Goal: Register for event/course

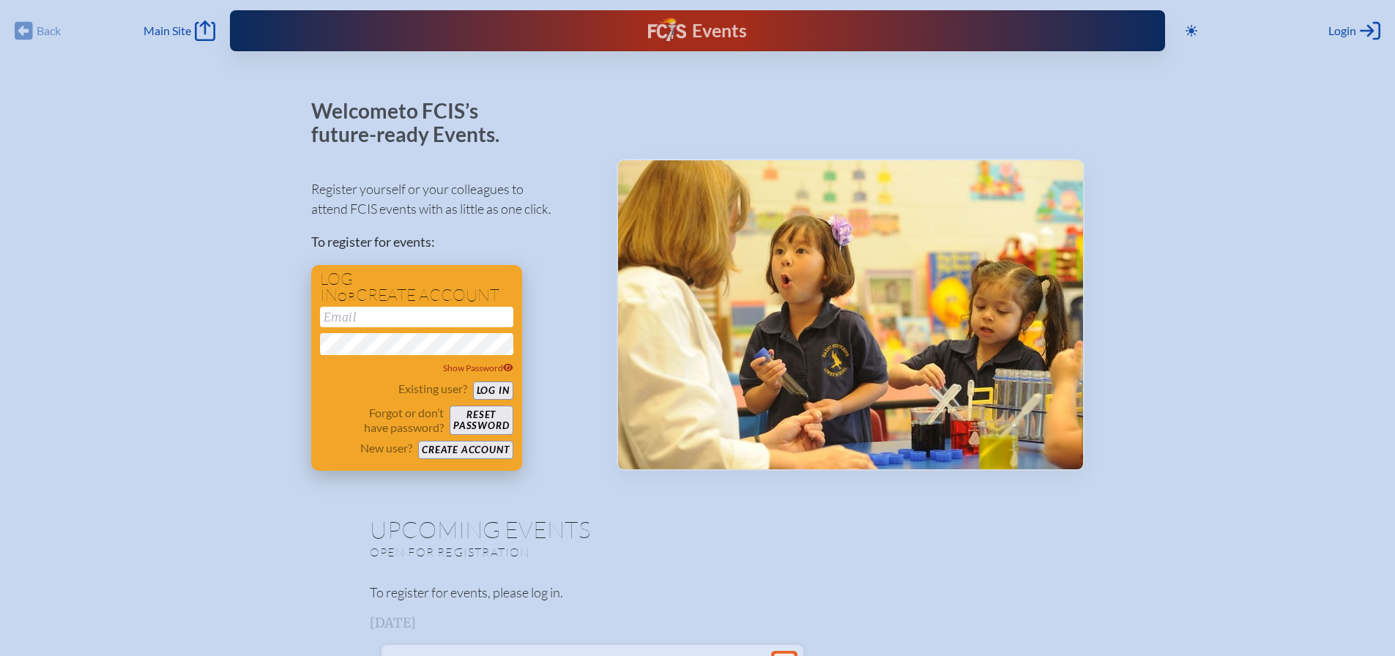
type input "[EMAIL_ADDRESS][DOMAIN_NAME]"
click at [499, 393] on button "Log in" at bounding box center [493, 390] width 40 height 18
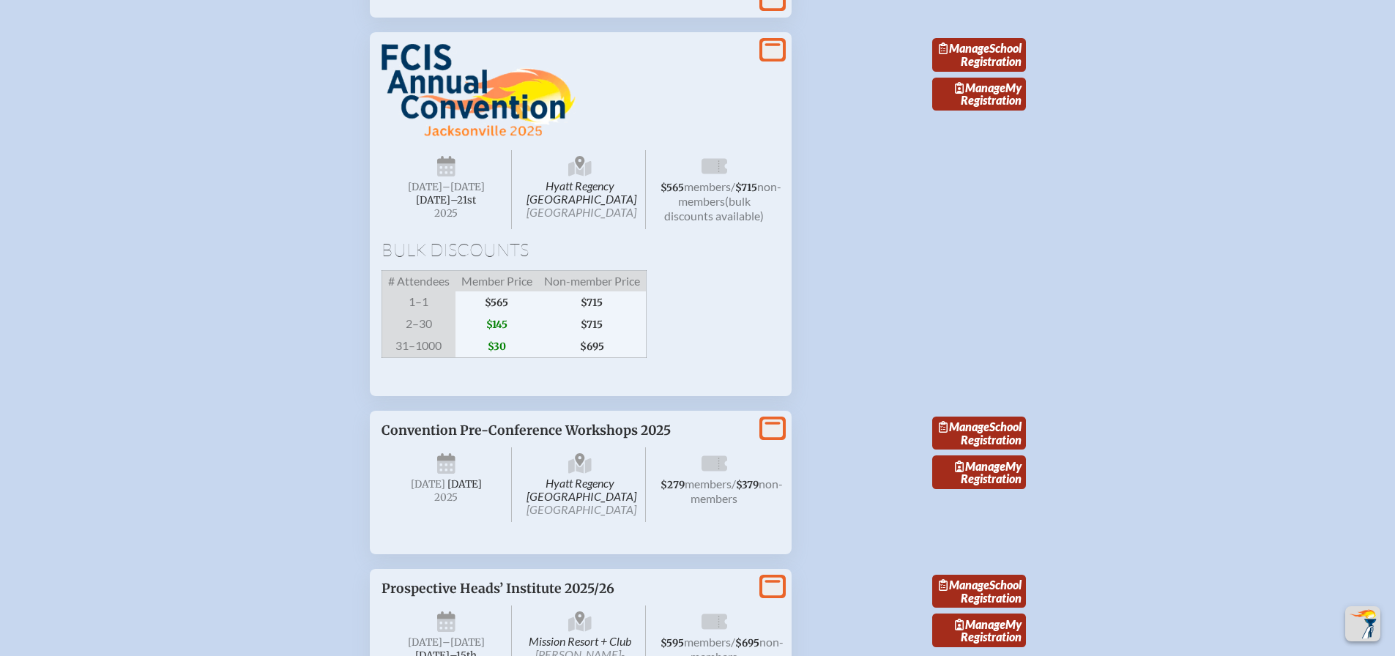
scroll to position [2562, 0]
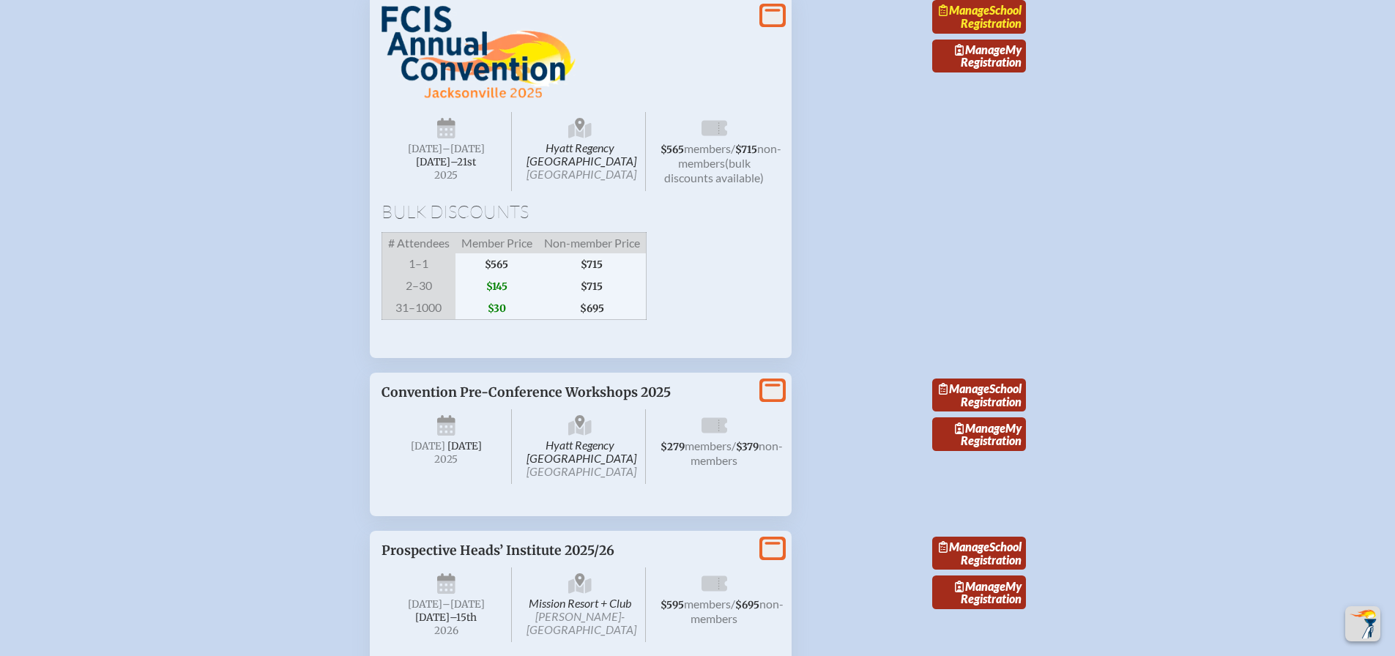
click at [979, 34] on link "Manage School Registration" at bounding box center [979, 17] width 94 height 34
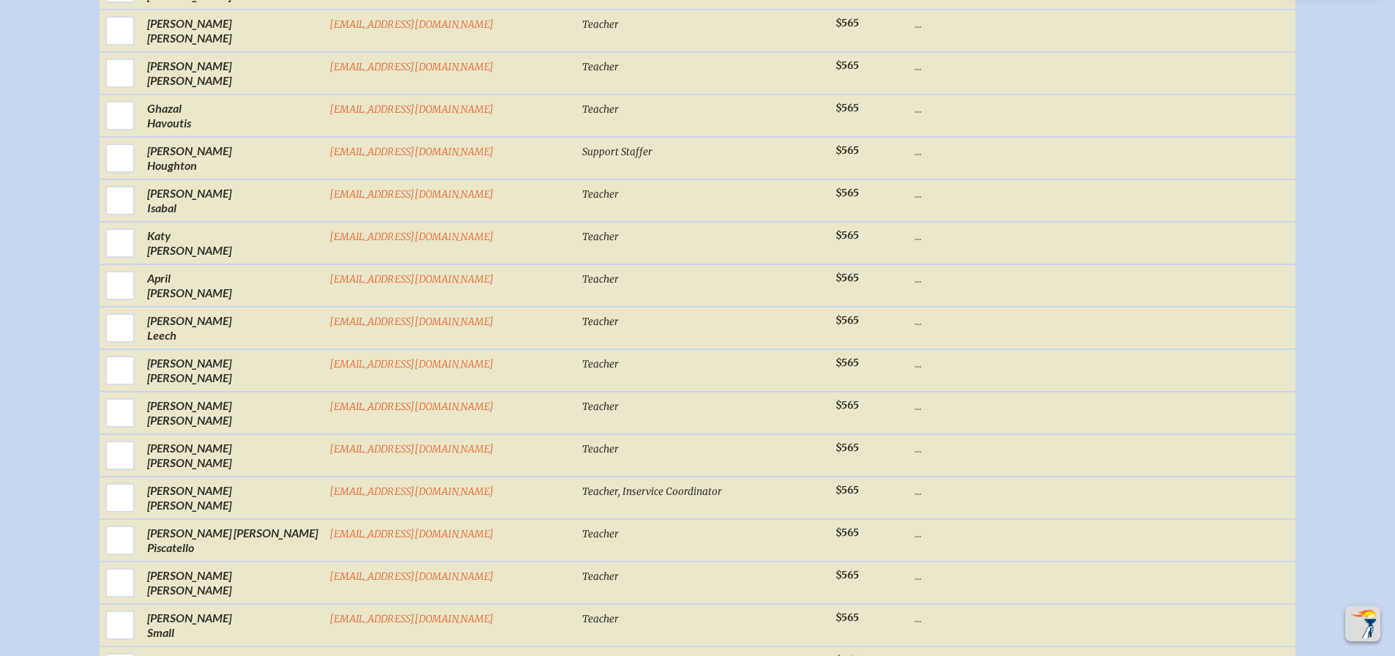
scroll to position [952, 0]
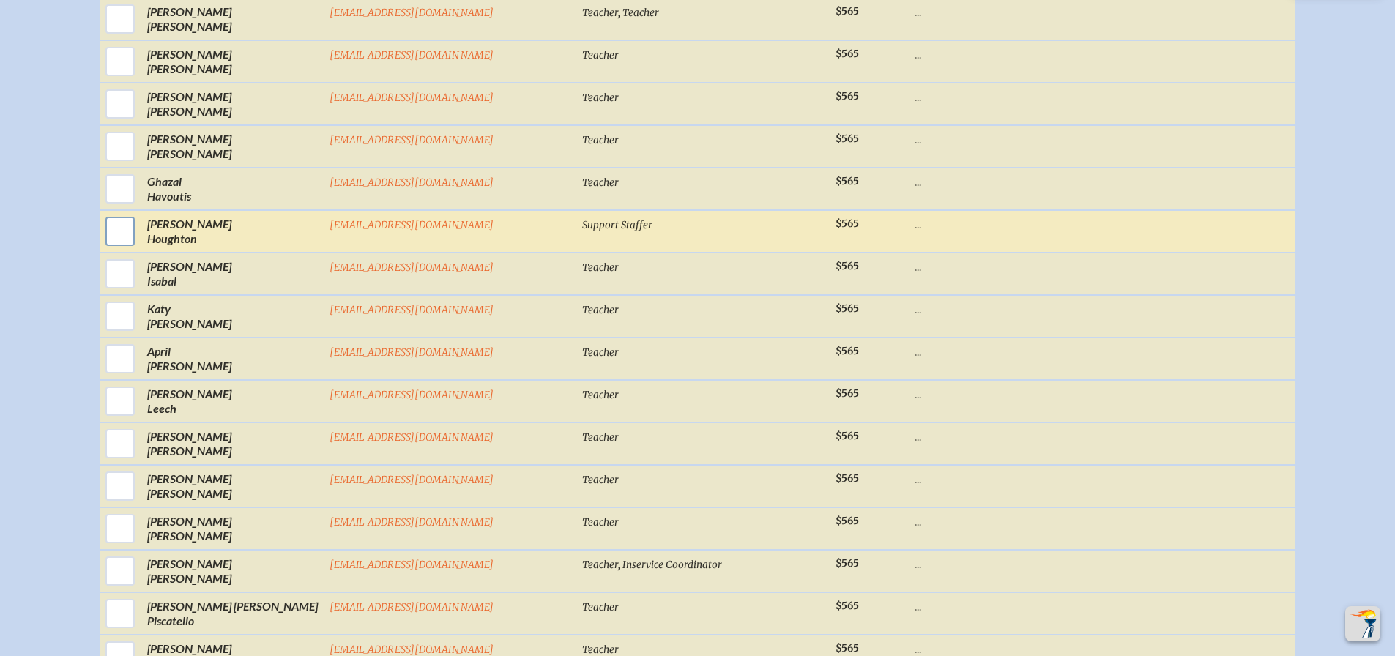
click at [138, 243] on input "checkbox" at bounding box center [120, 231] width 37 height 37
checkbox input "true"
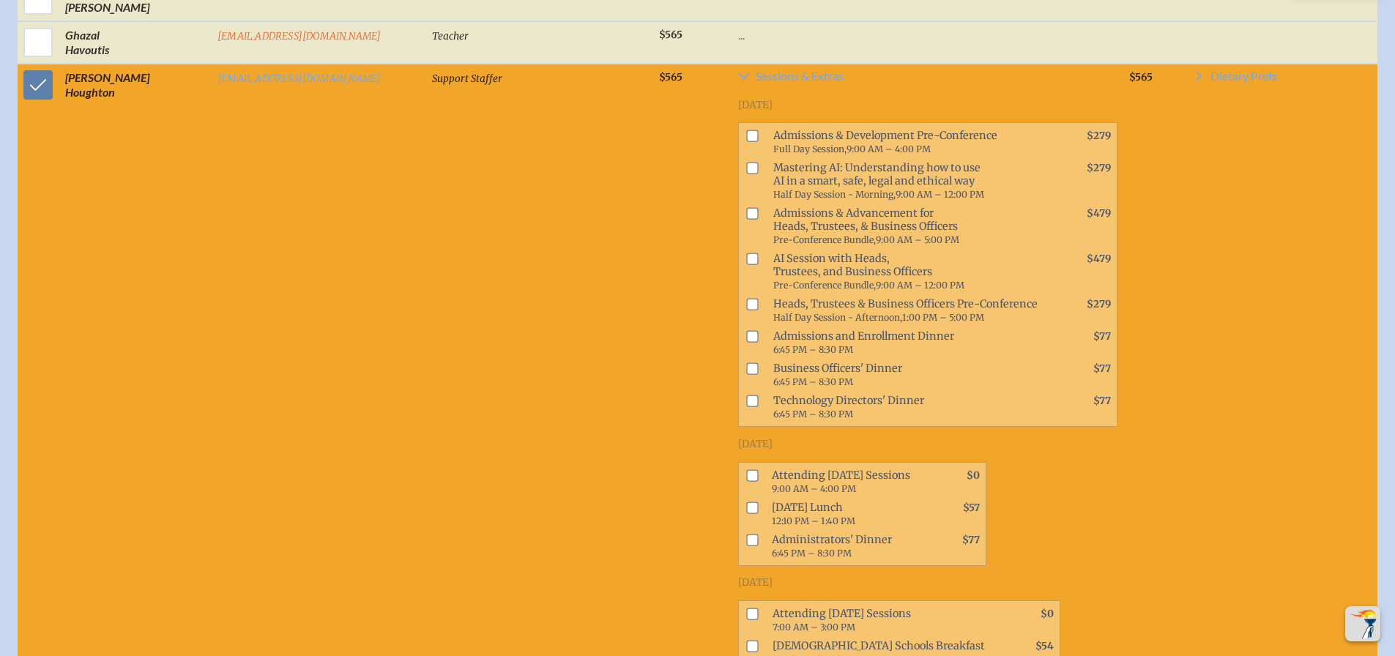
scroll to position [1186, 0]
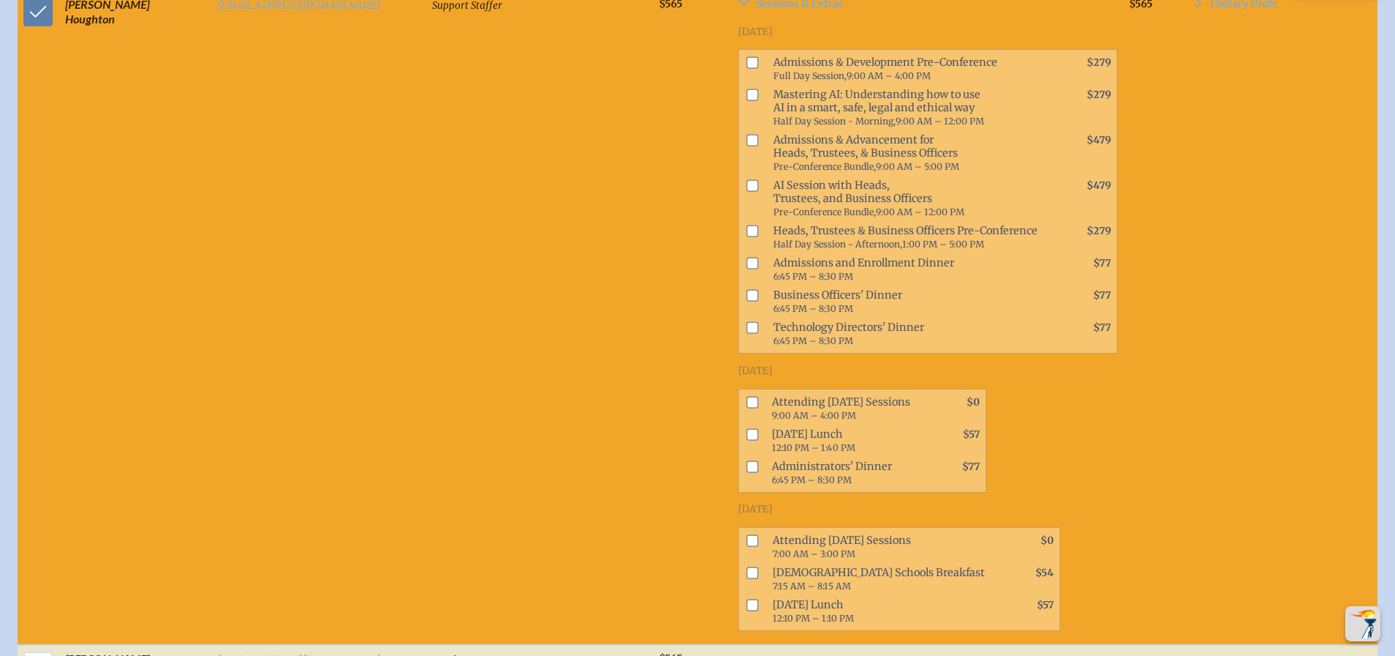
click at [426, 141] on td "Support Staffer" at bounding box center [539, 317] width 227 height 655
click at [522, 326] on td "Support Staffer" at bounding box center [539, 317] width 227 height 655
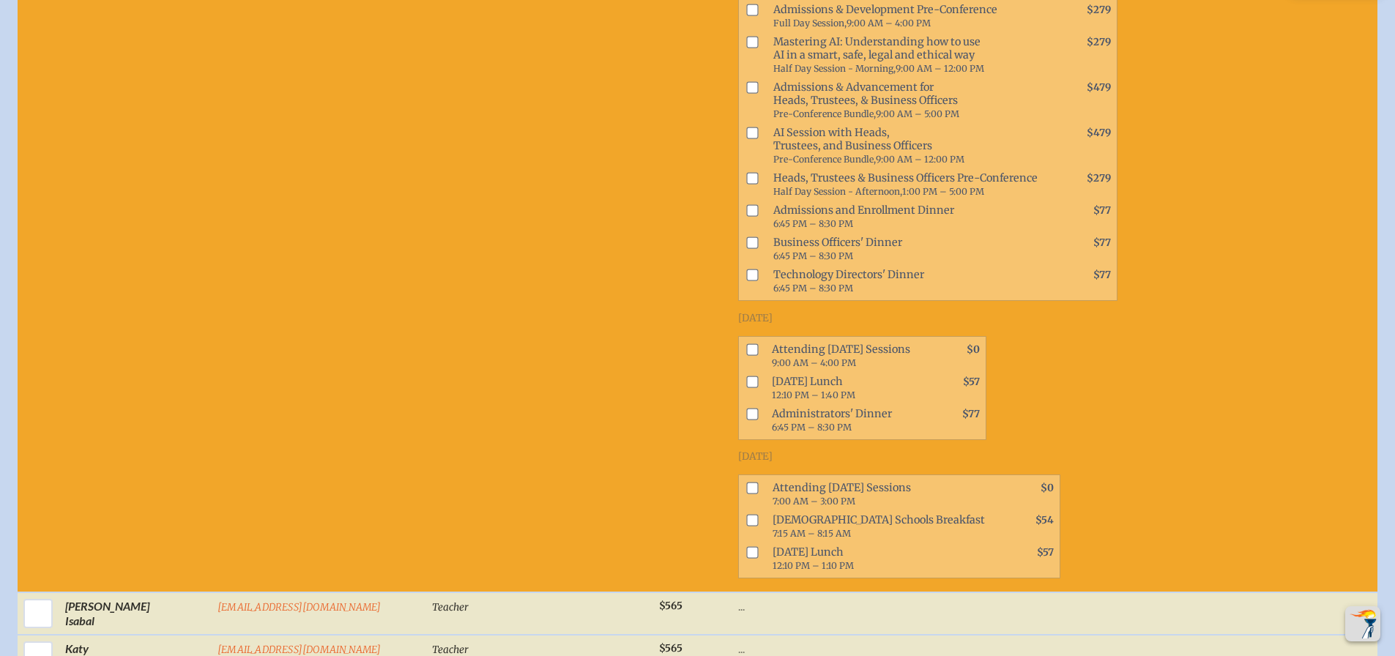
scroll to position [1245, 0]
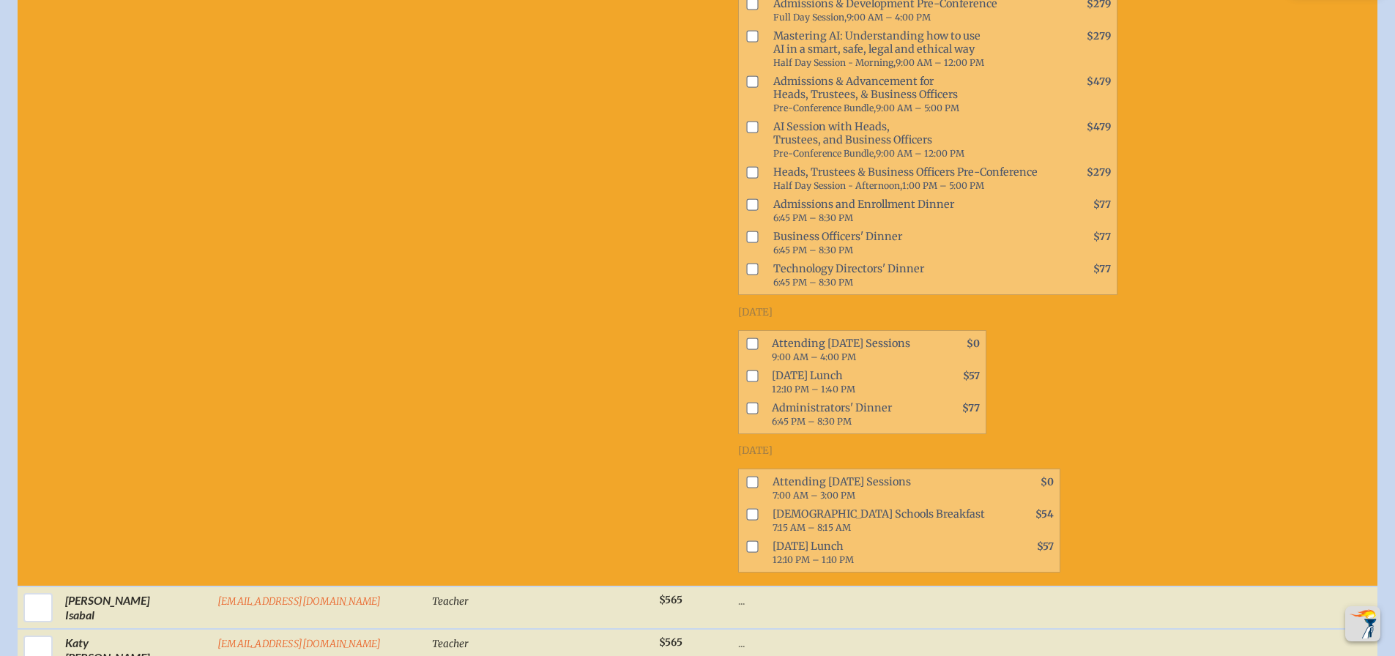
click at [747, 338] on input "checkbox" at bounding box center [753, 344] width 12 height 12
checkbox input "true"
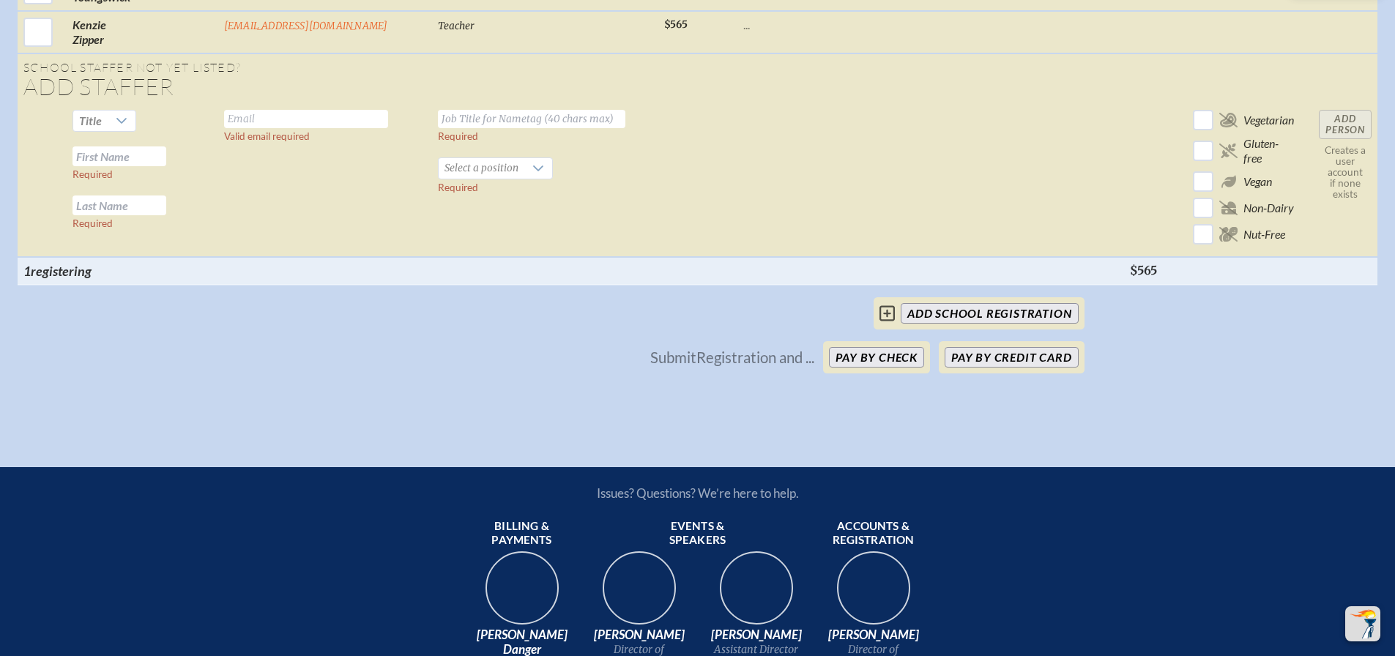
scroll to position [2442, 0]
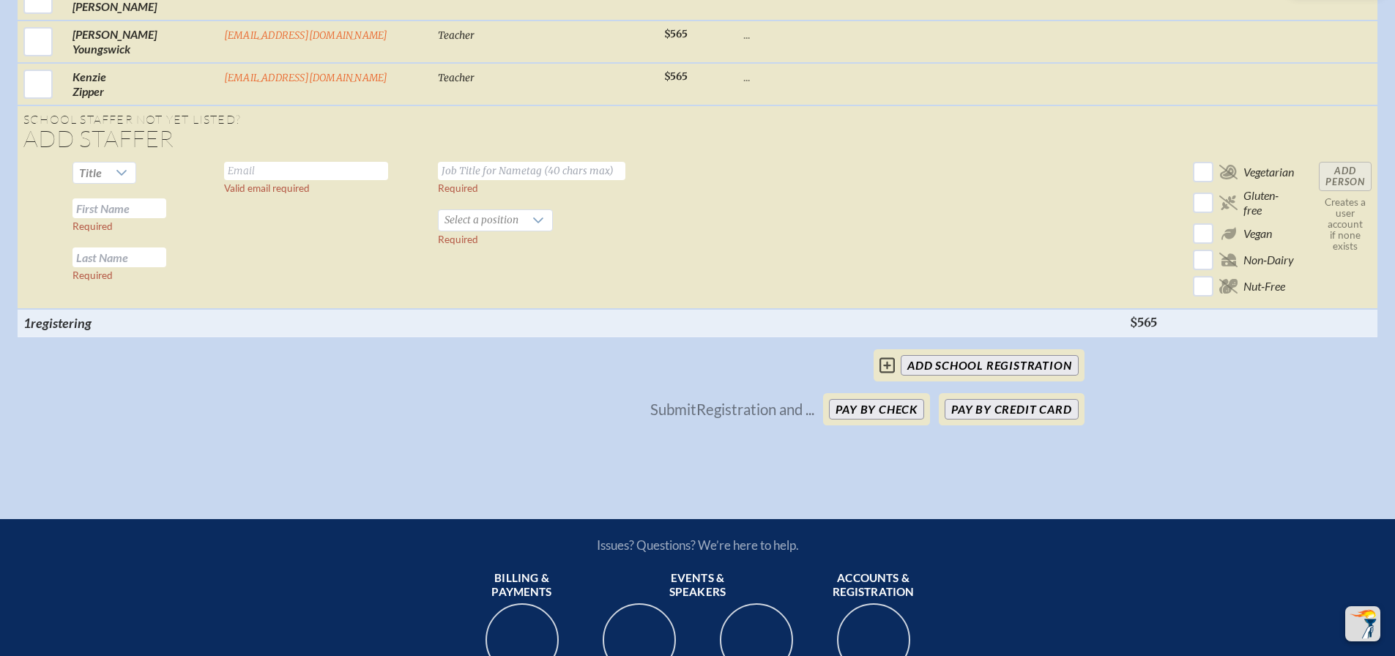
drag, startPoint x: 974, startPoint y: 379, endPoint x: 399, endPoint y: 390, distance: 574.8
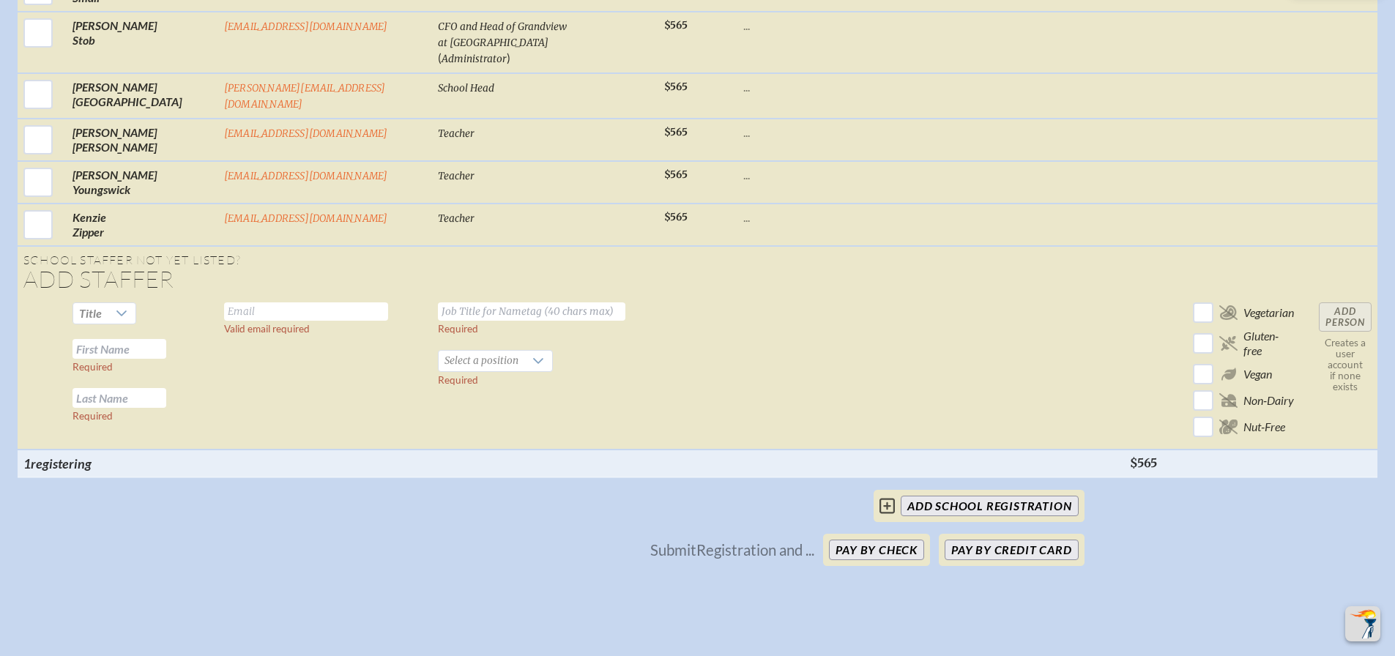
scroll to position [2295, 0]
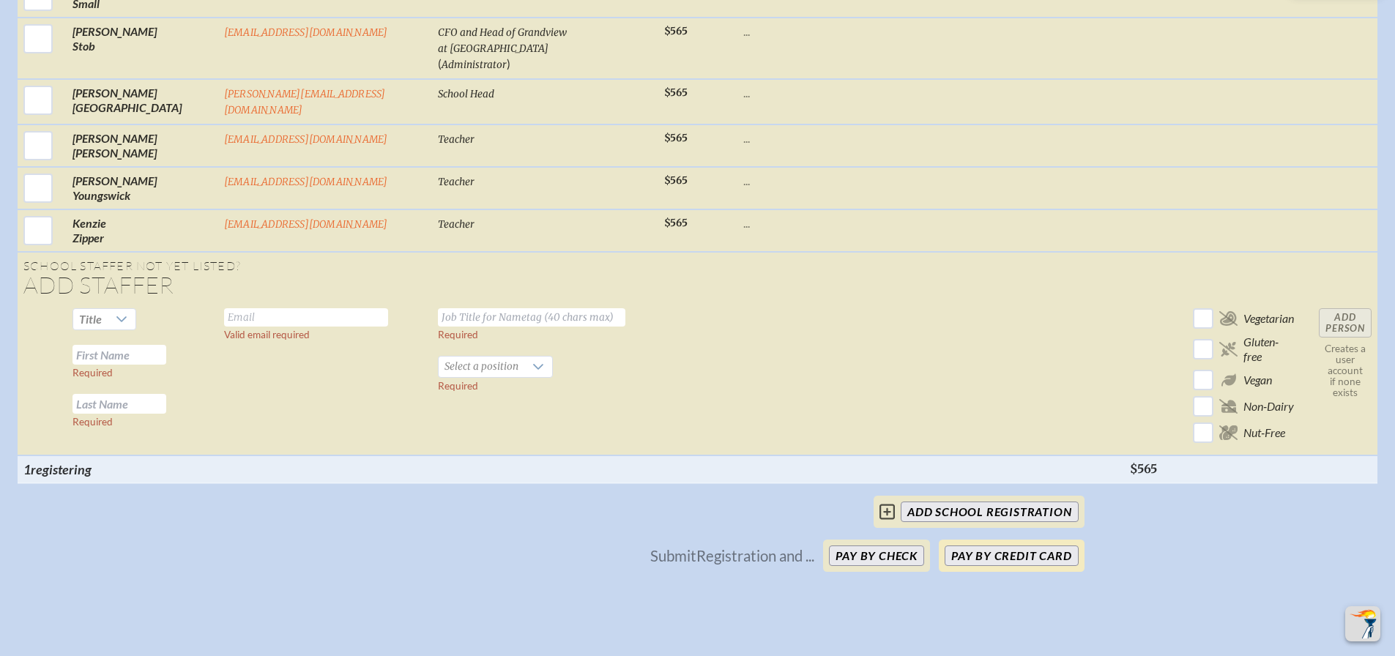
click at [1056, 545] on button "Pay by Credit Card" at bounding box center [1010, 555] width 133 height 20
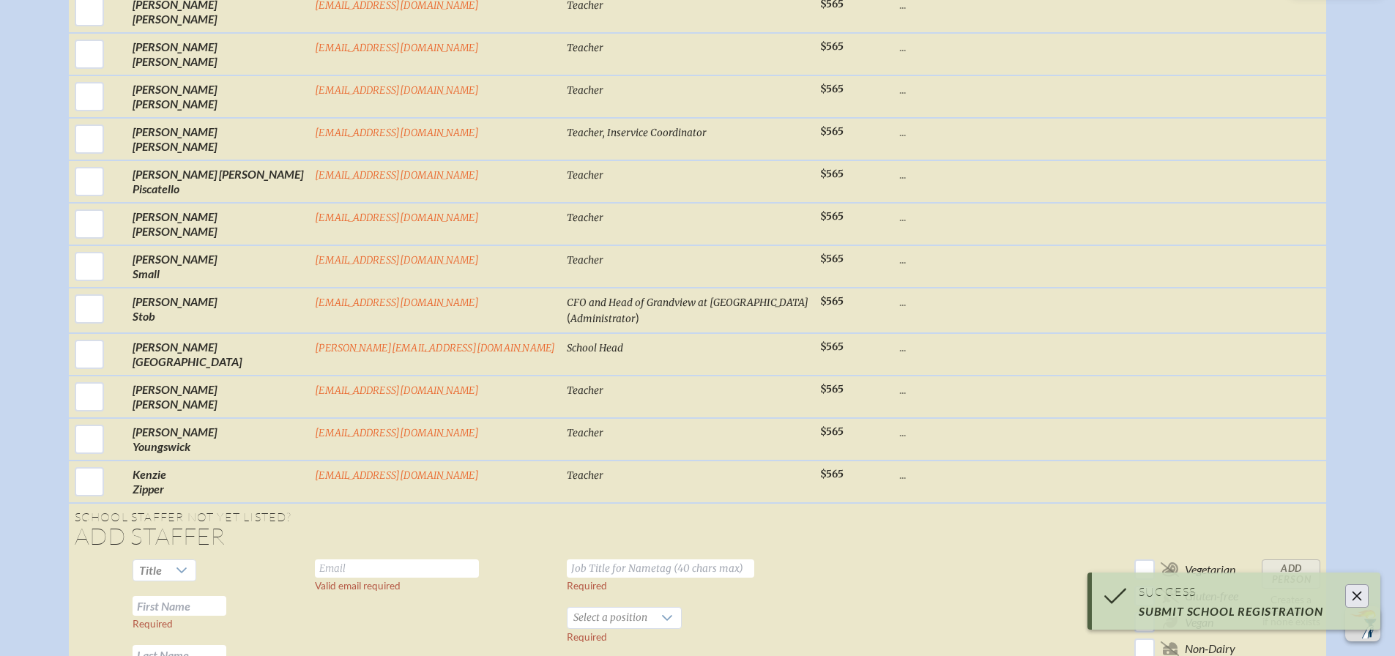
scroll to position [1535, 0]
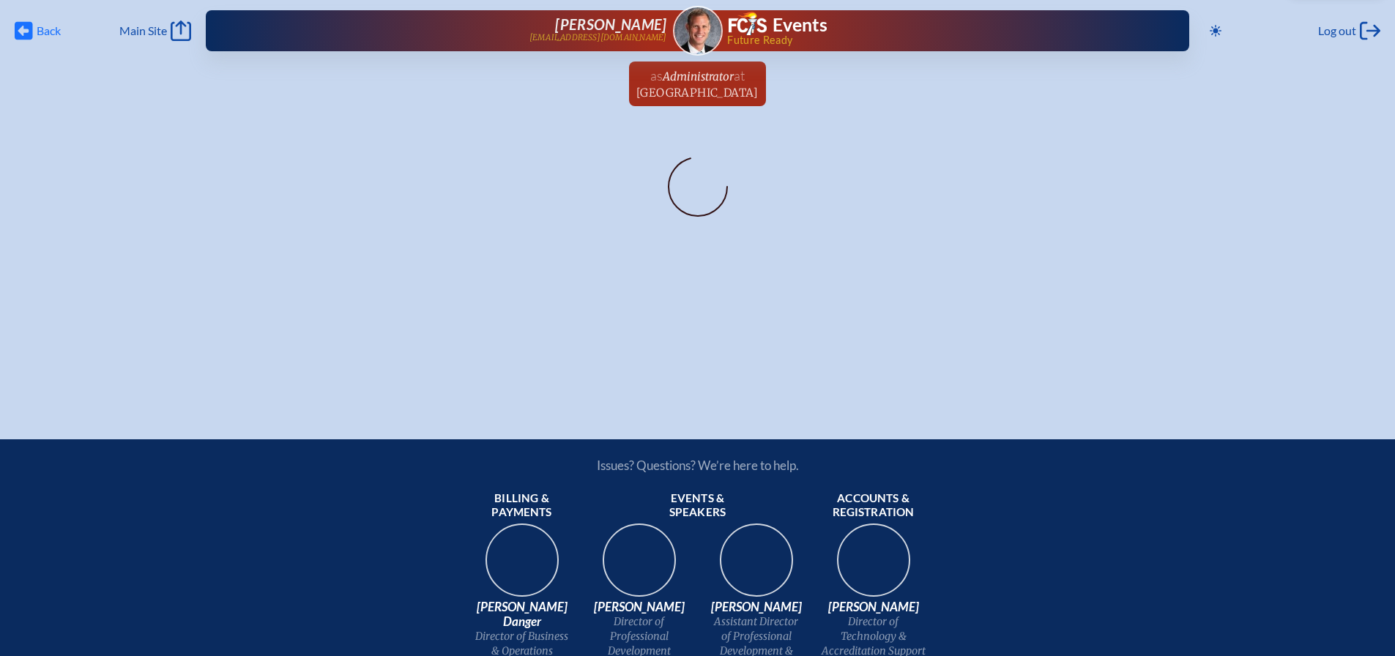
click at [45, 31] on span "Back" at bounding box center [49, 30] width 24 height 15
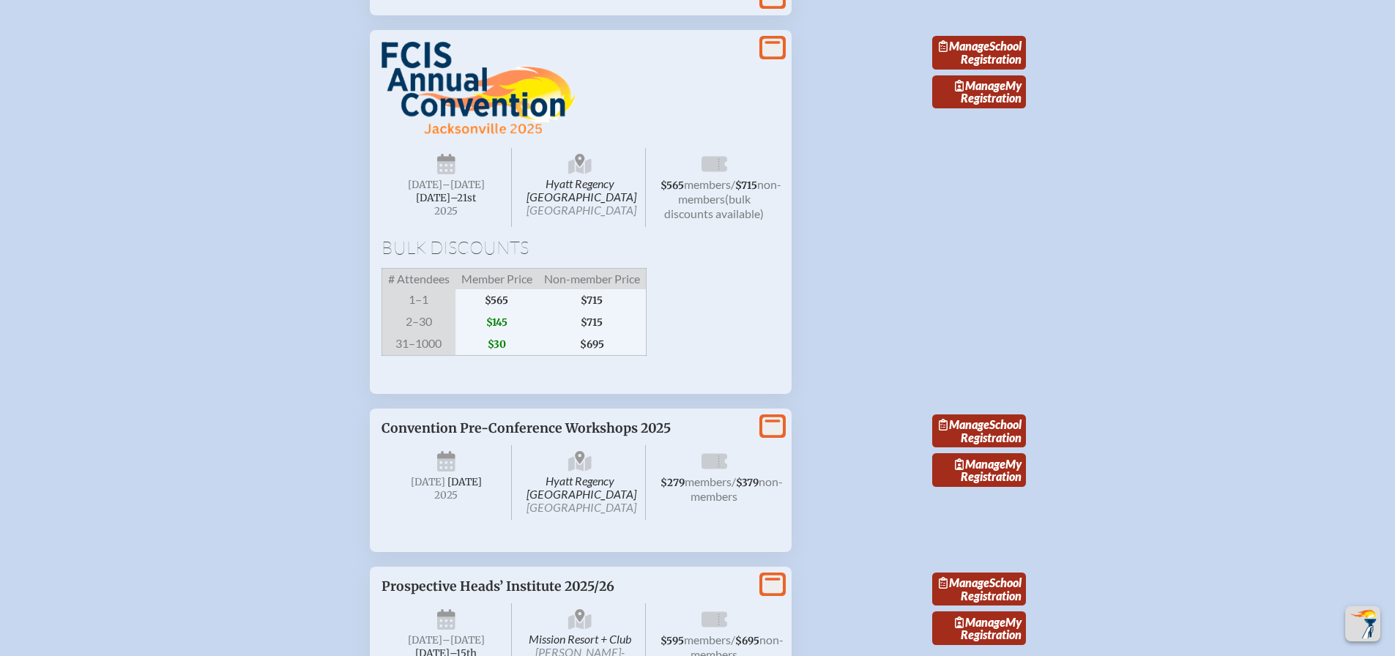
scroll to position [2562, 0]
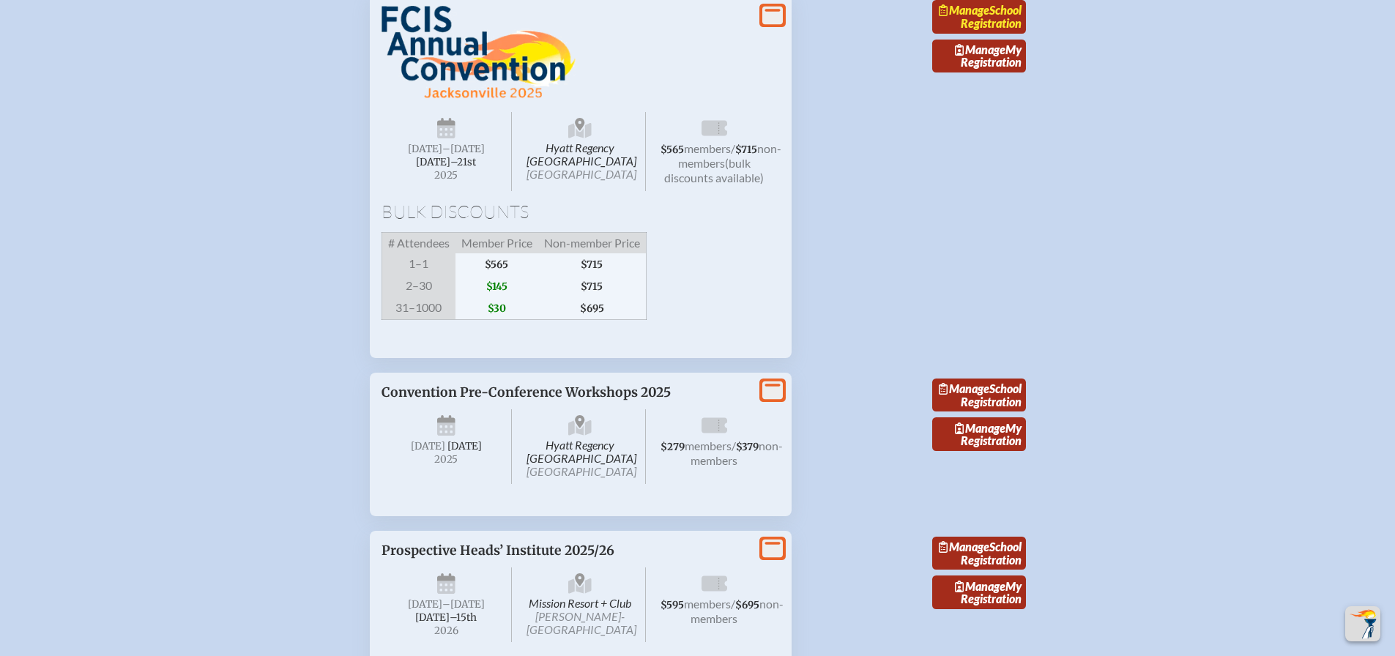
click at [996, 34] on link "Manage School Registration" at bounding box center [979, 17] width 94 height 34
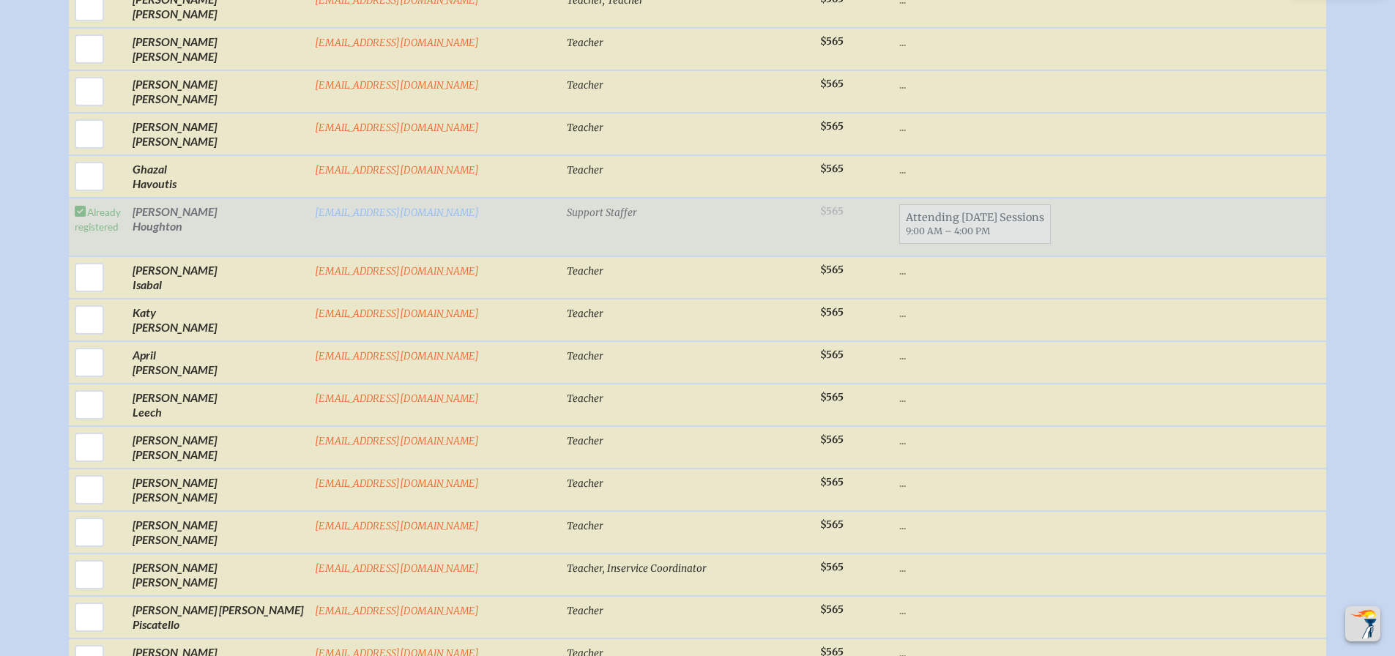
scroll to position [1025, 0]
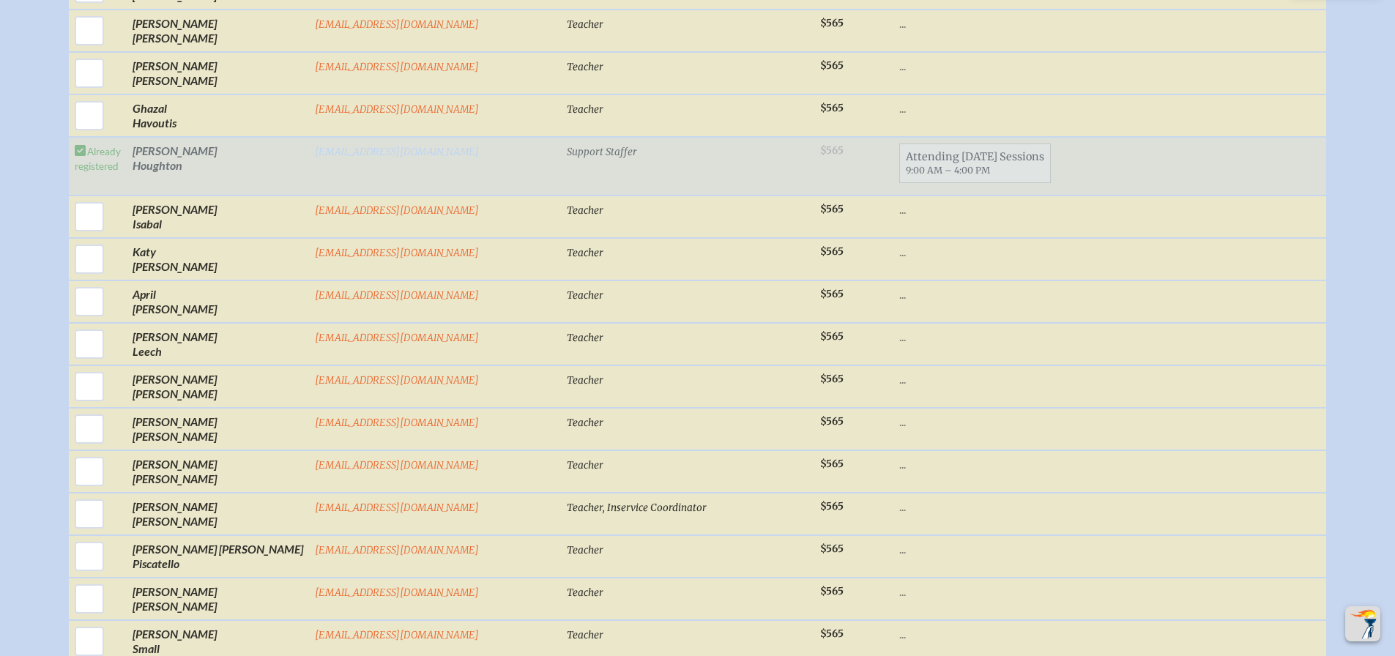
click at [421, 158] on link "[EMAIL_ADDRESS][DOMAIN_NAME]" at bounding box center [397, 152] width 164 height 12
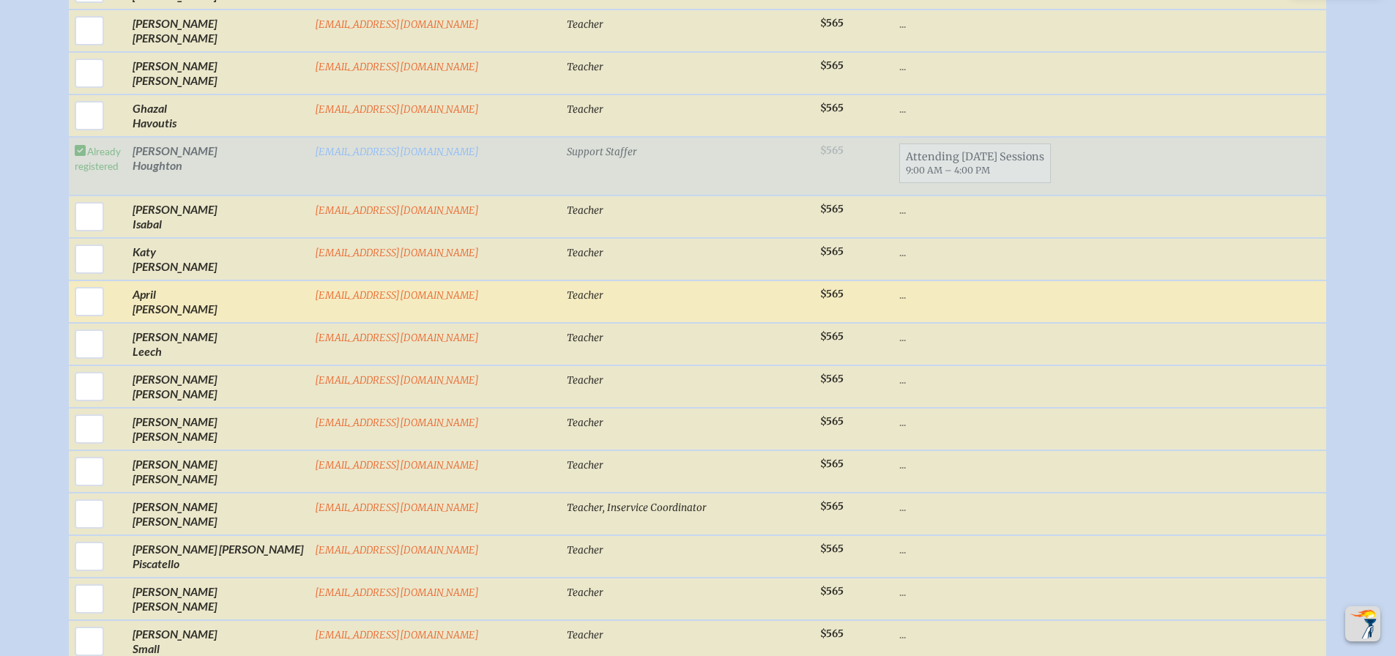
click at [945, 323] on td "..." at bounding box center [974, 301] width 163 height 42
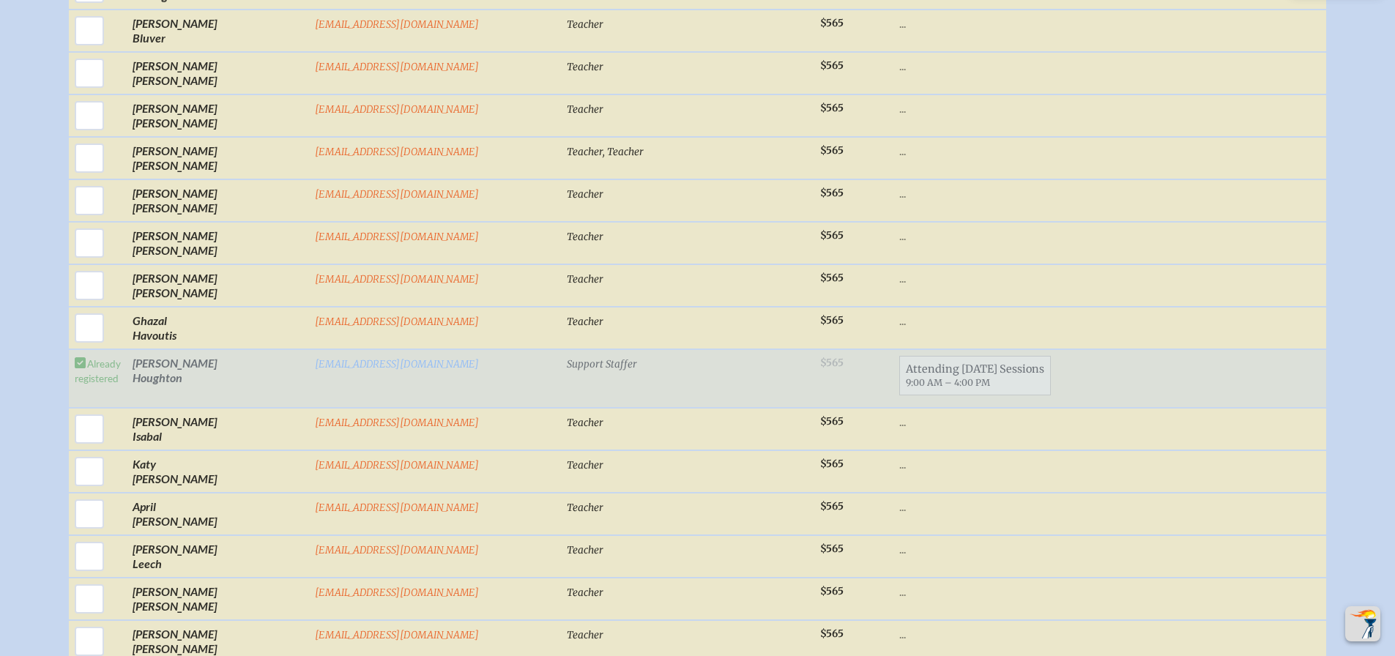
scroll to position [805, 0]
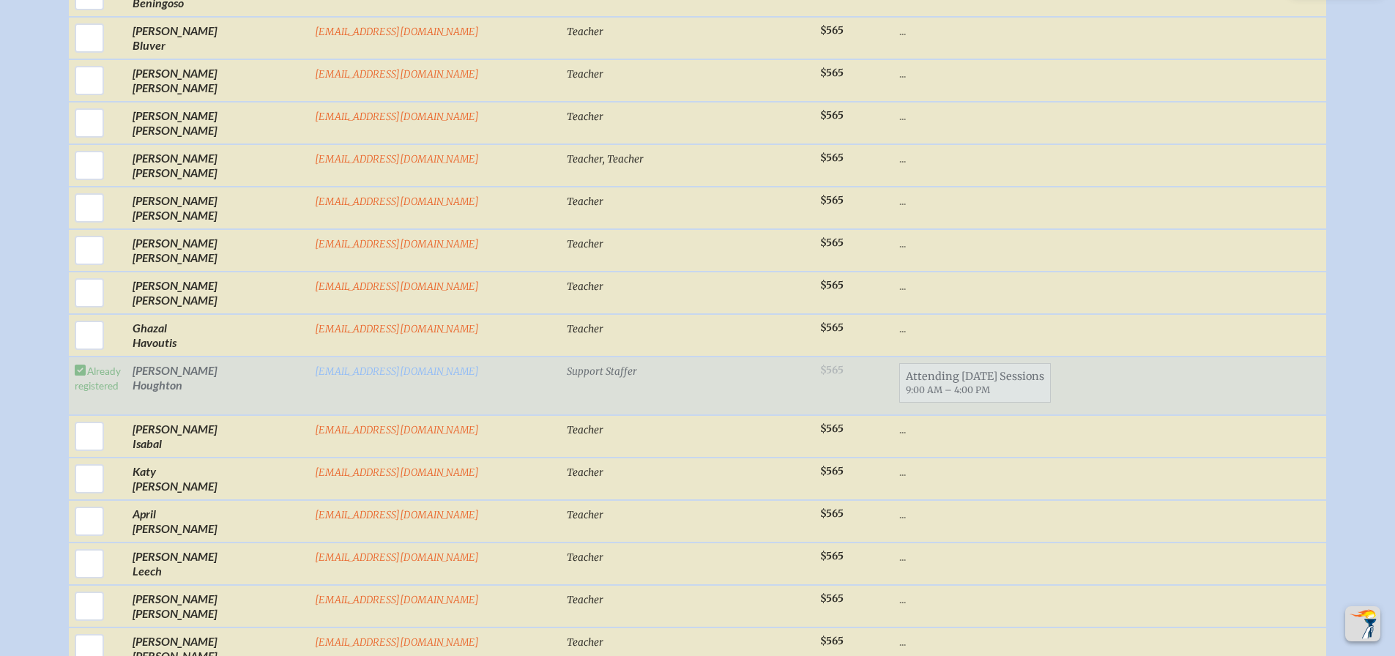
click at [356, 404] on td "[EMAIL_ADDRESS][DOMAIN_NAME]" at bounding box center [435, 386] width 252 height 59
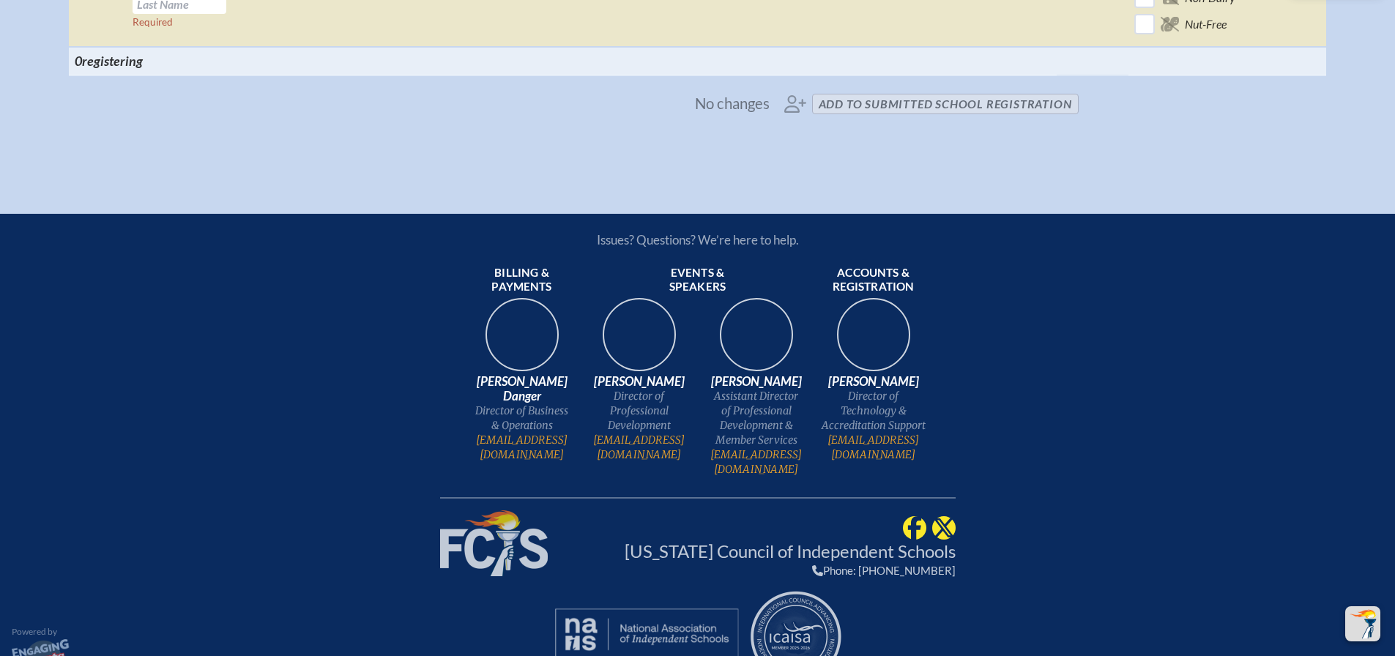
scroll to position [2025, 0]
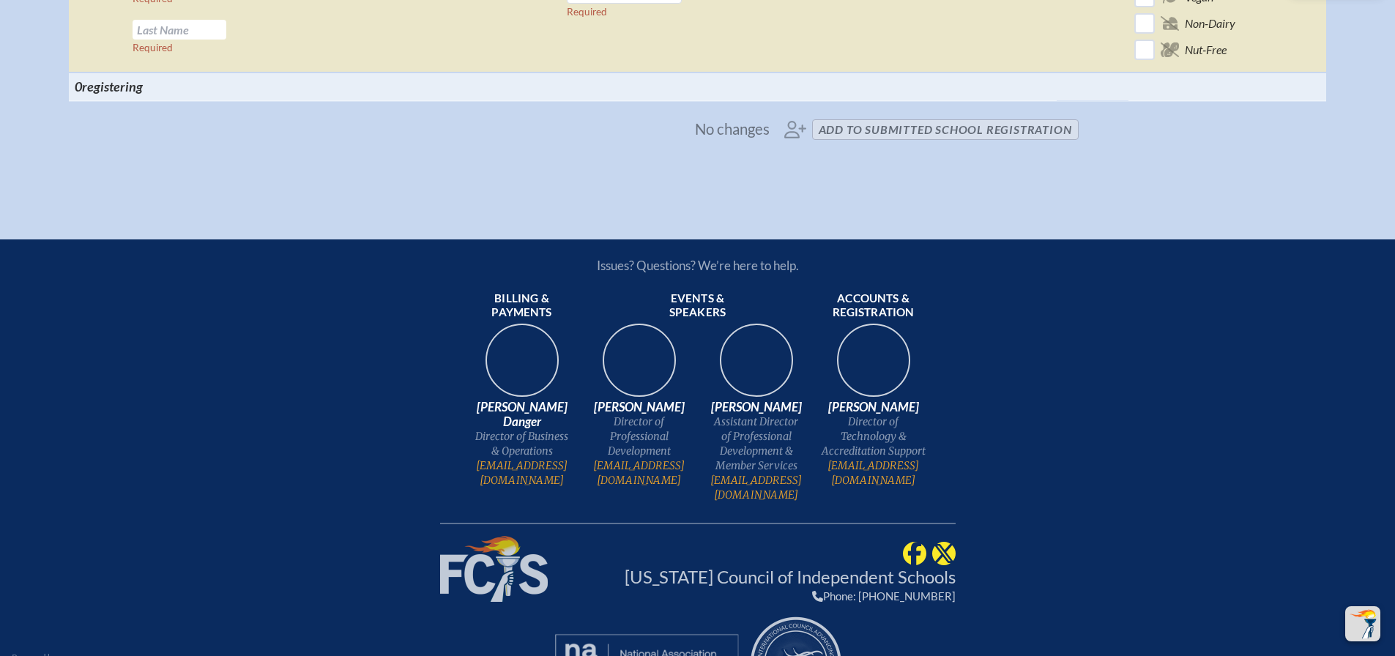
click at [1003, 146] on span "No changes add to submitted School Registration" at bounding box center [697, 129] width 773 height 32
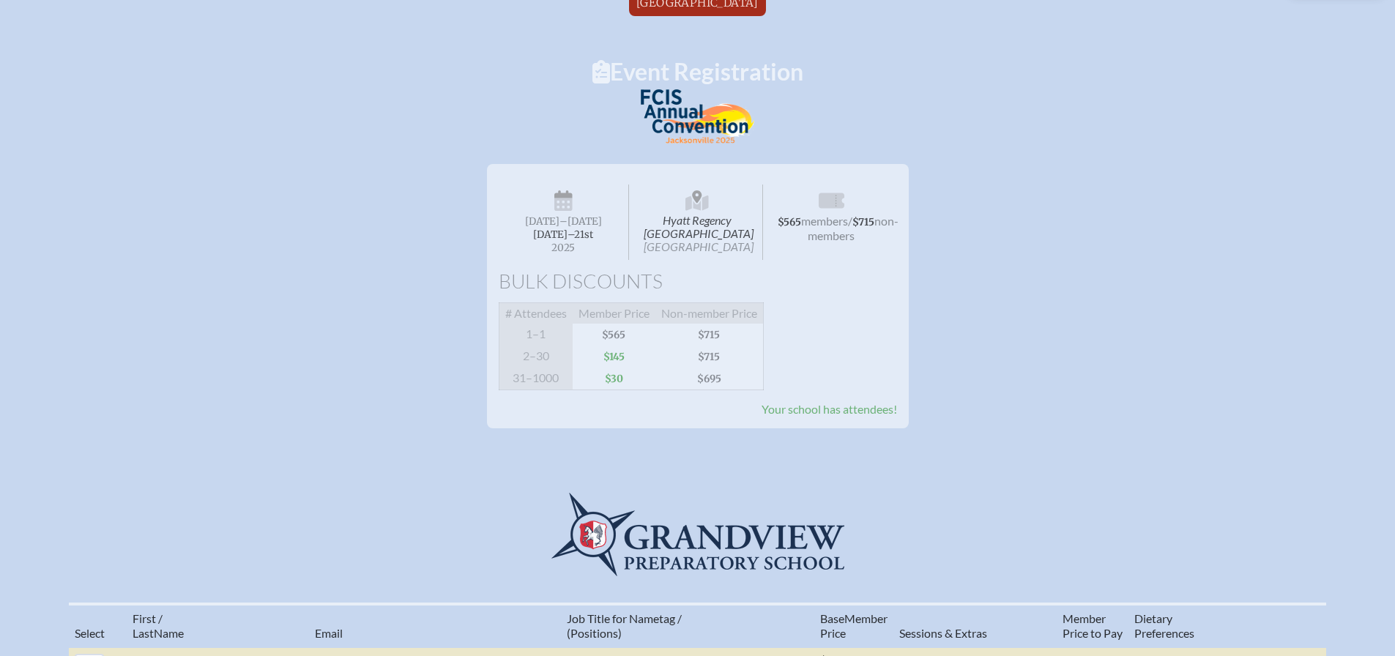
scroll to position [0, 0]
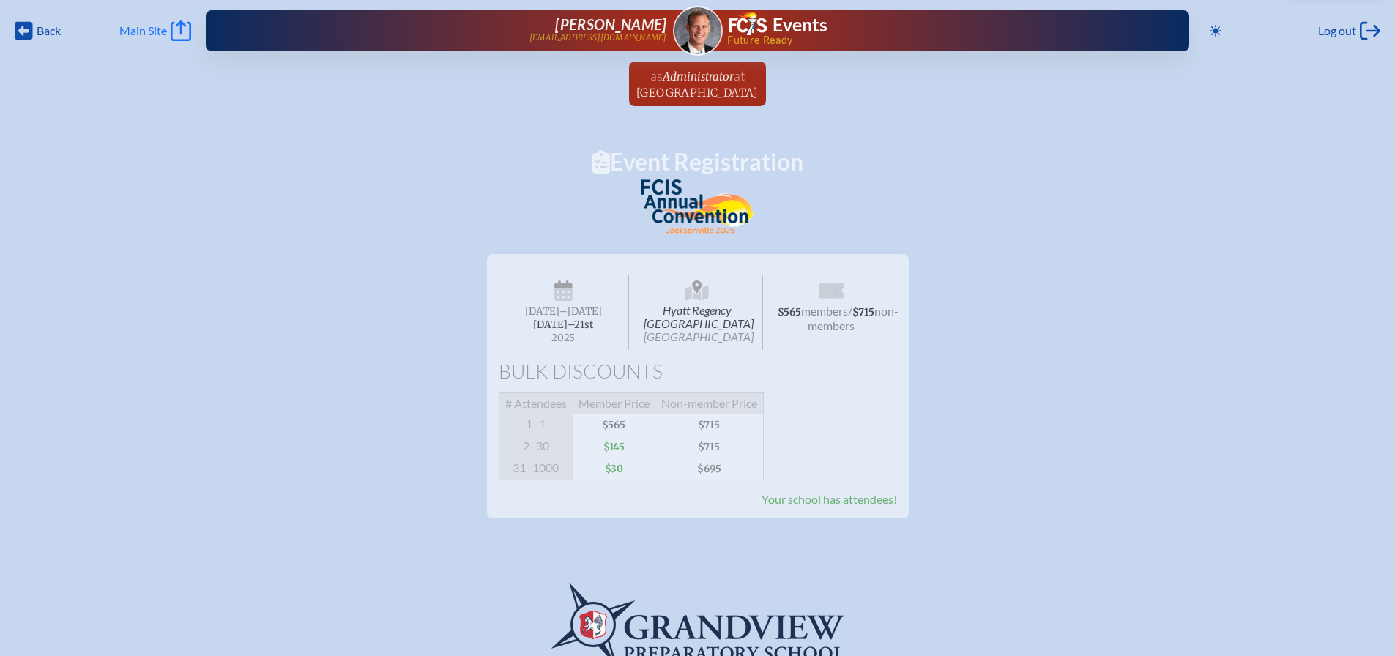
click at [167, 30] on span "Main Site" at bounding box center [143, 30] width 48 height 15
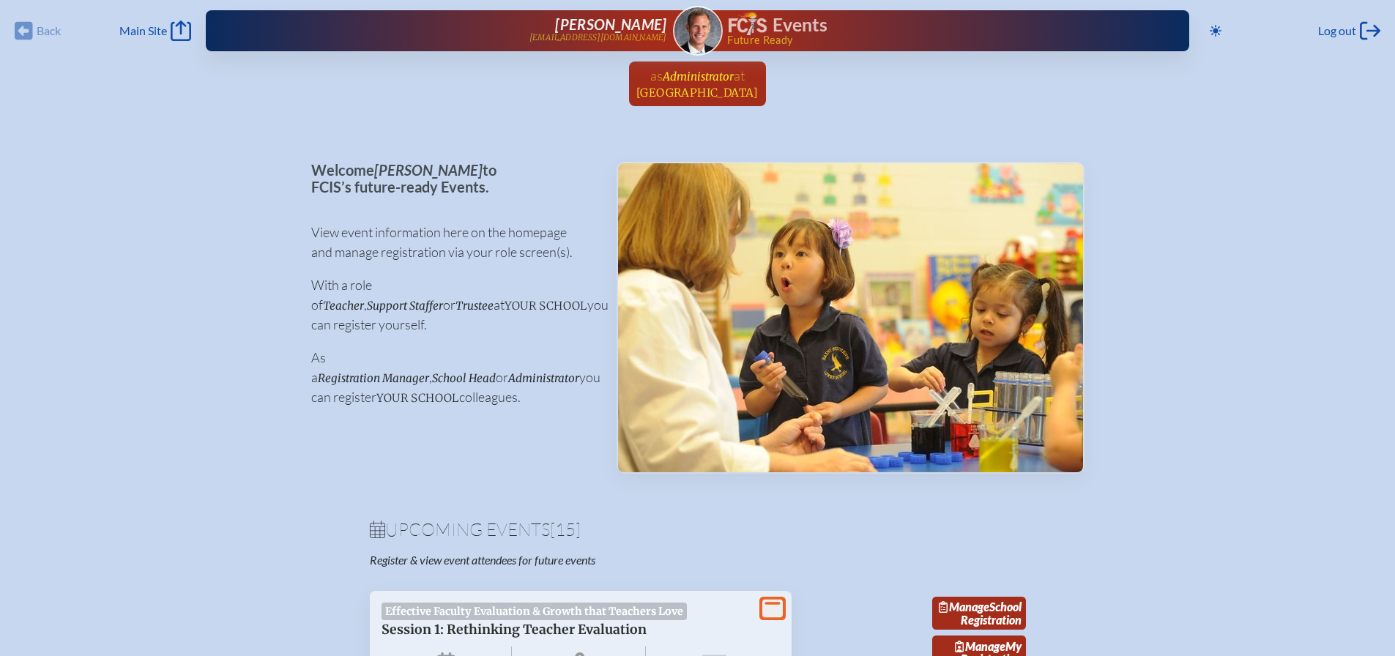
click at [712, 67] on span "Administrator" at bounding box center [698, 75] width 71 height 16
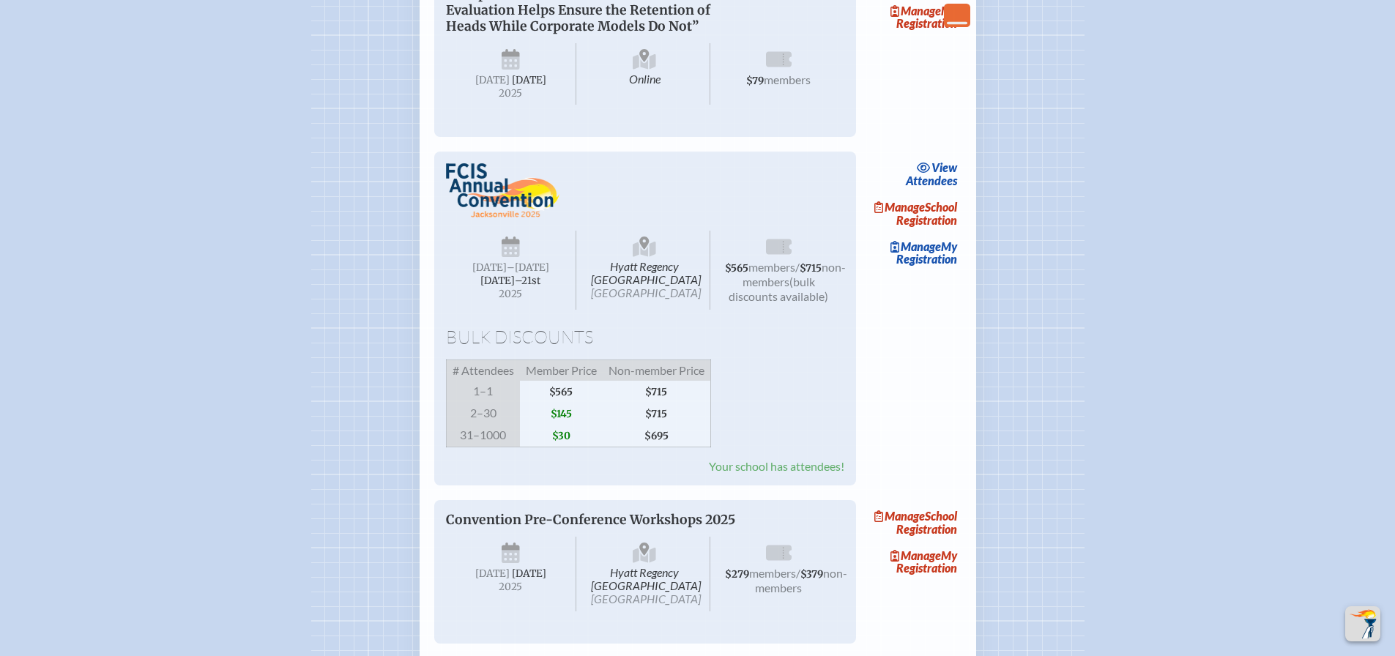
scroll to position [2196, 0]
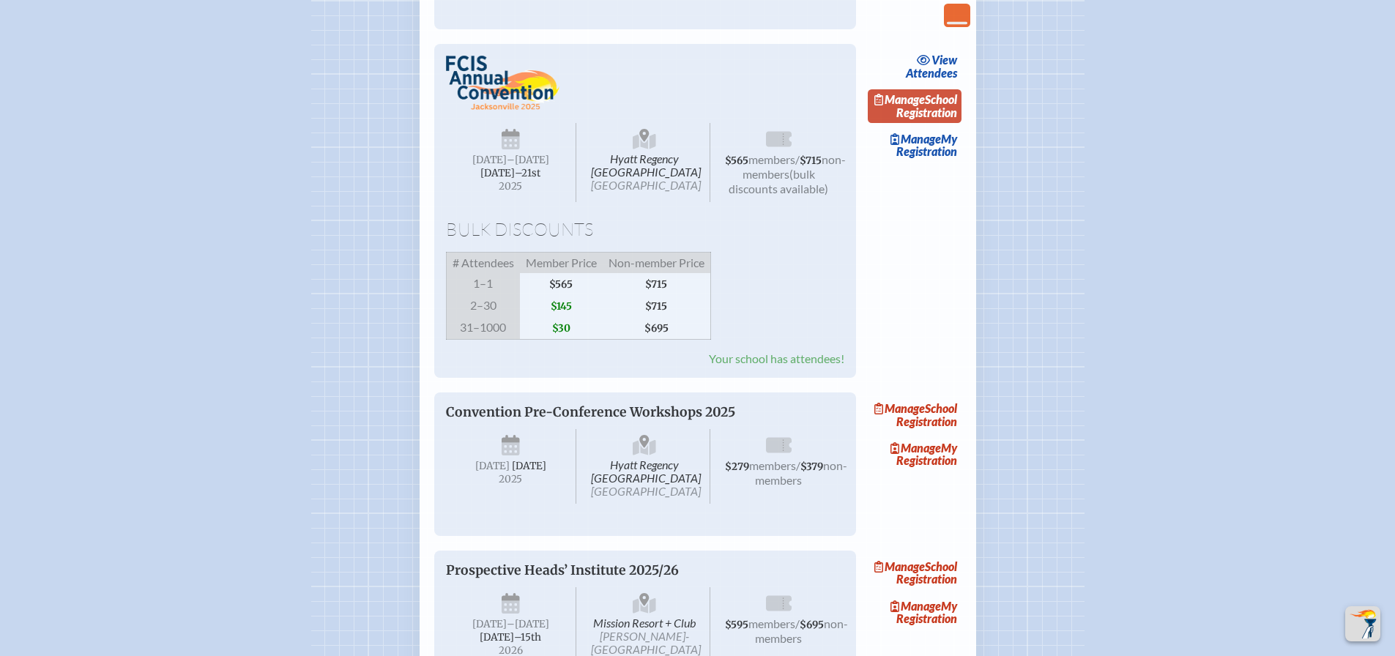
click at [944, 123] on link "Manage School Registration" at bounding box center [915, 106] width 94 height 34
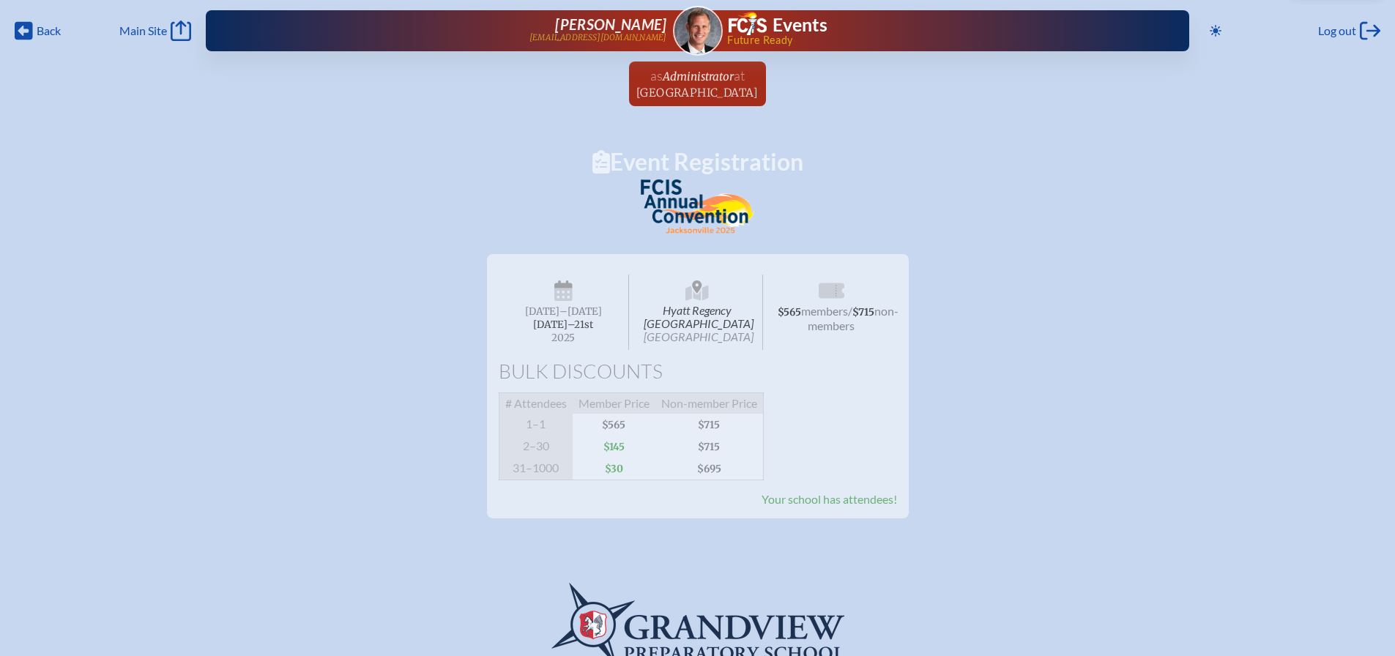
scroll to position [2196, 0]
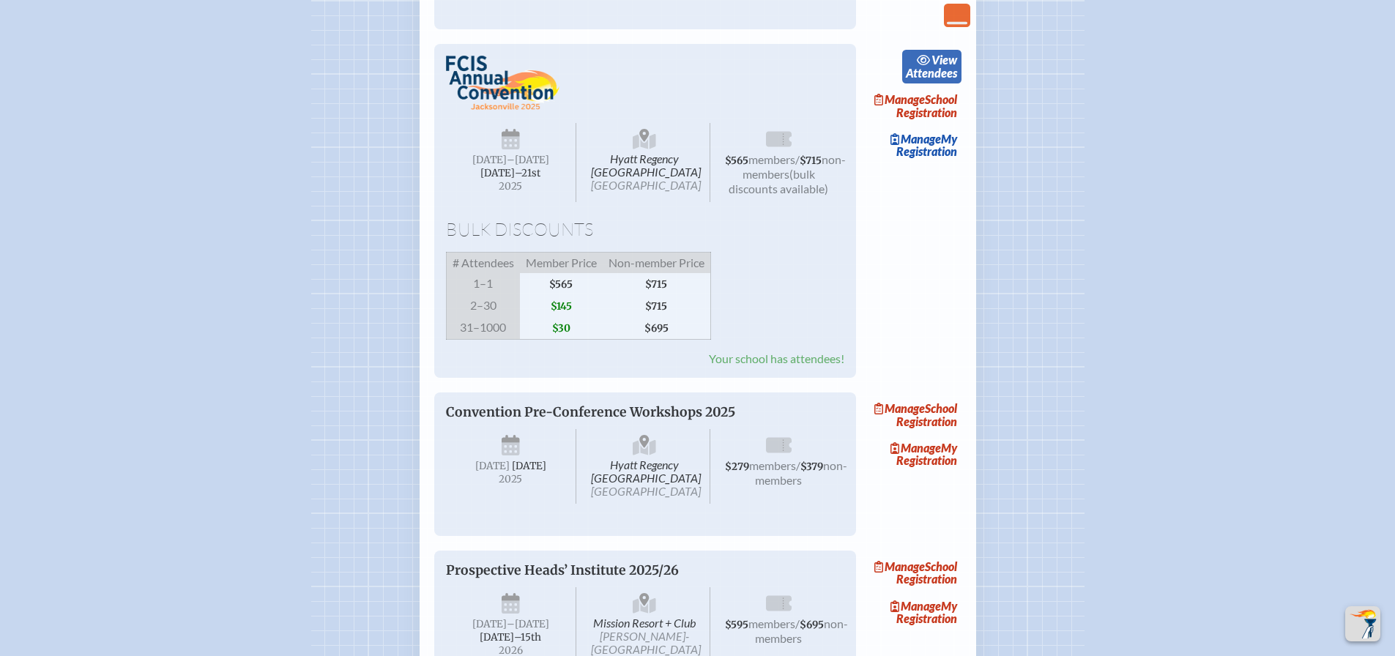
click at [926, 66] on icon at bounding box center [924, 60] width 15 height 12
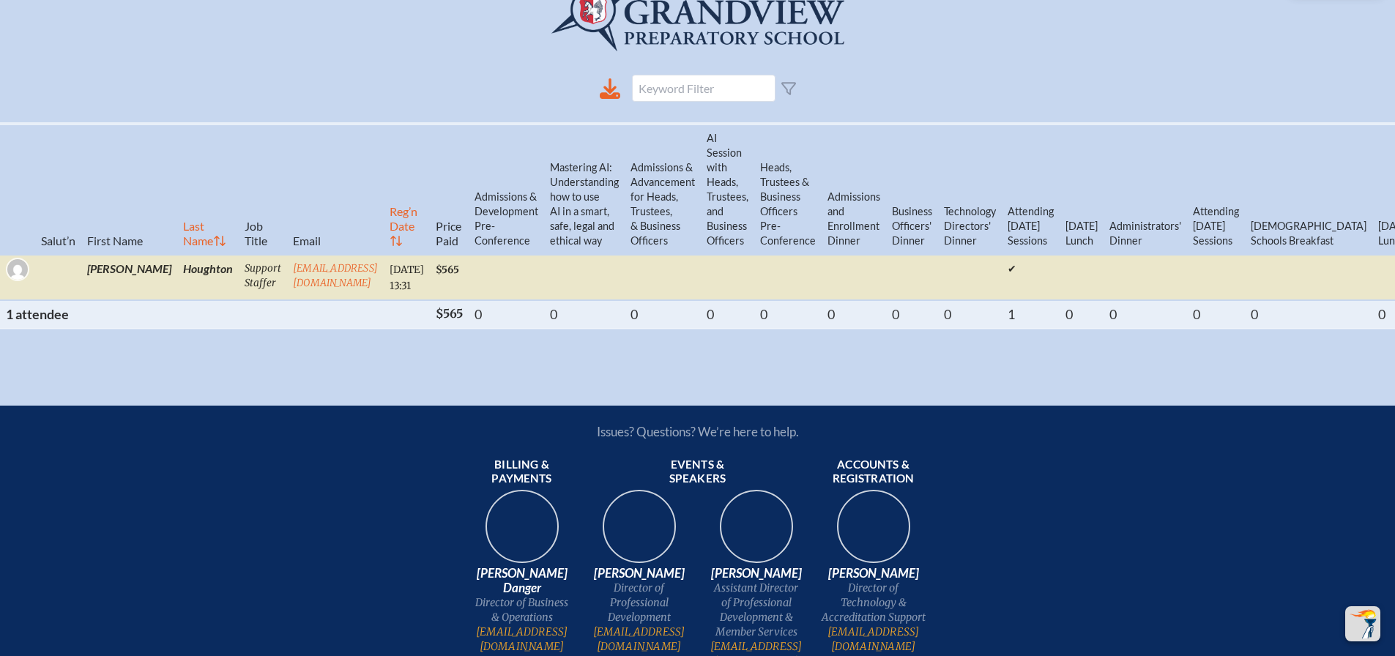
scroll to position [732, 0]
